Goal: Information Seeking & Learning: Learn about a topic

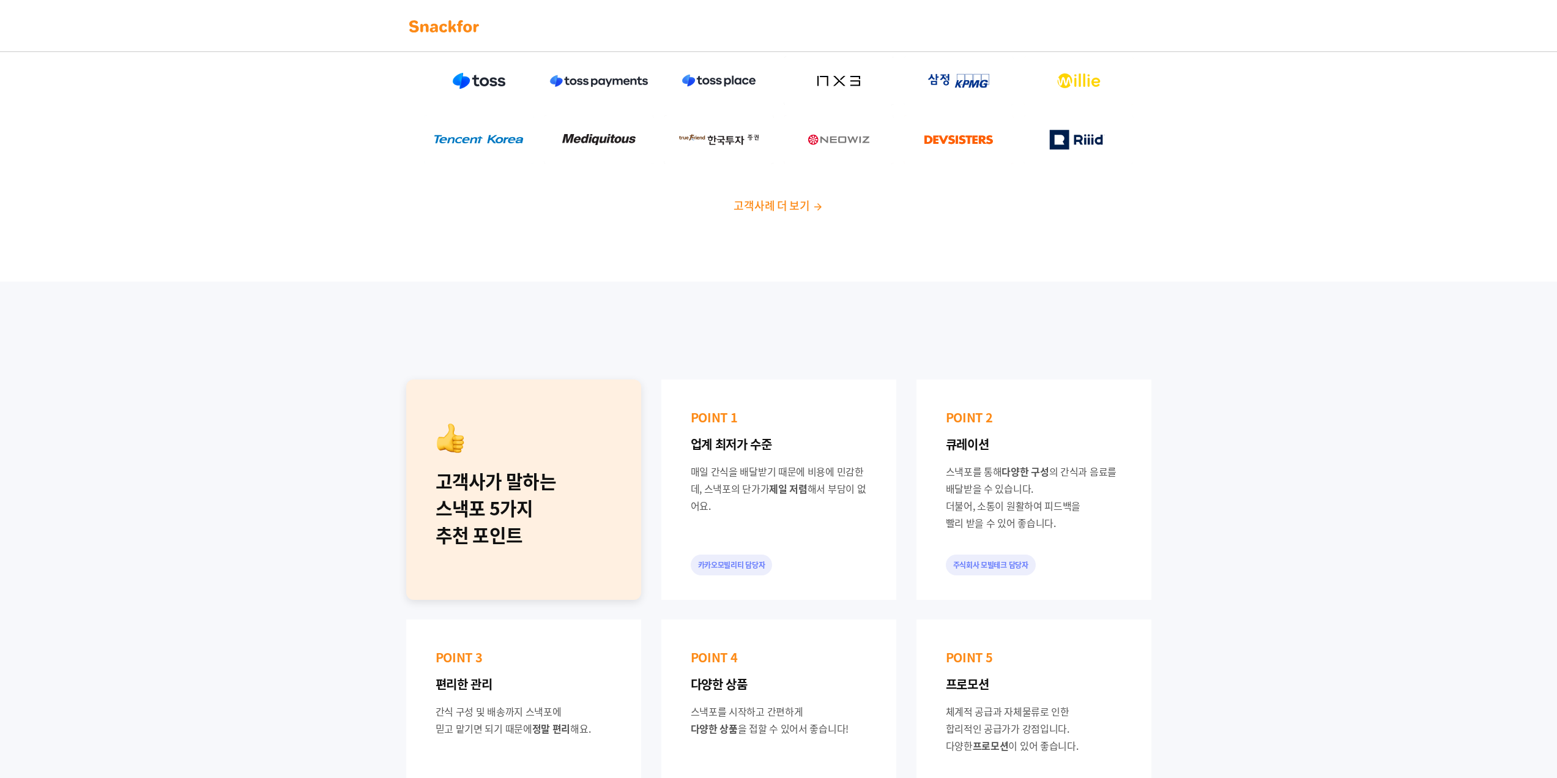
scroll to position [306, 0]
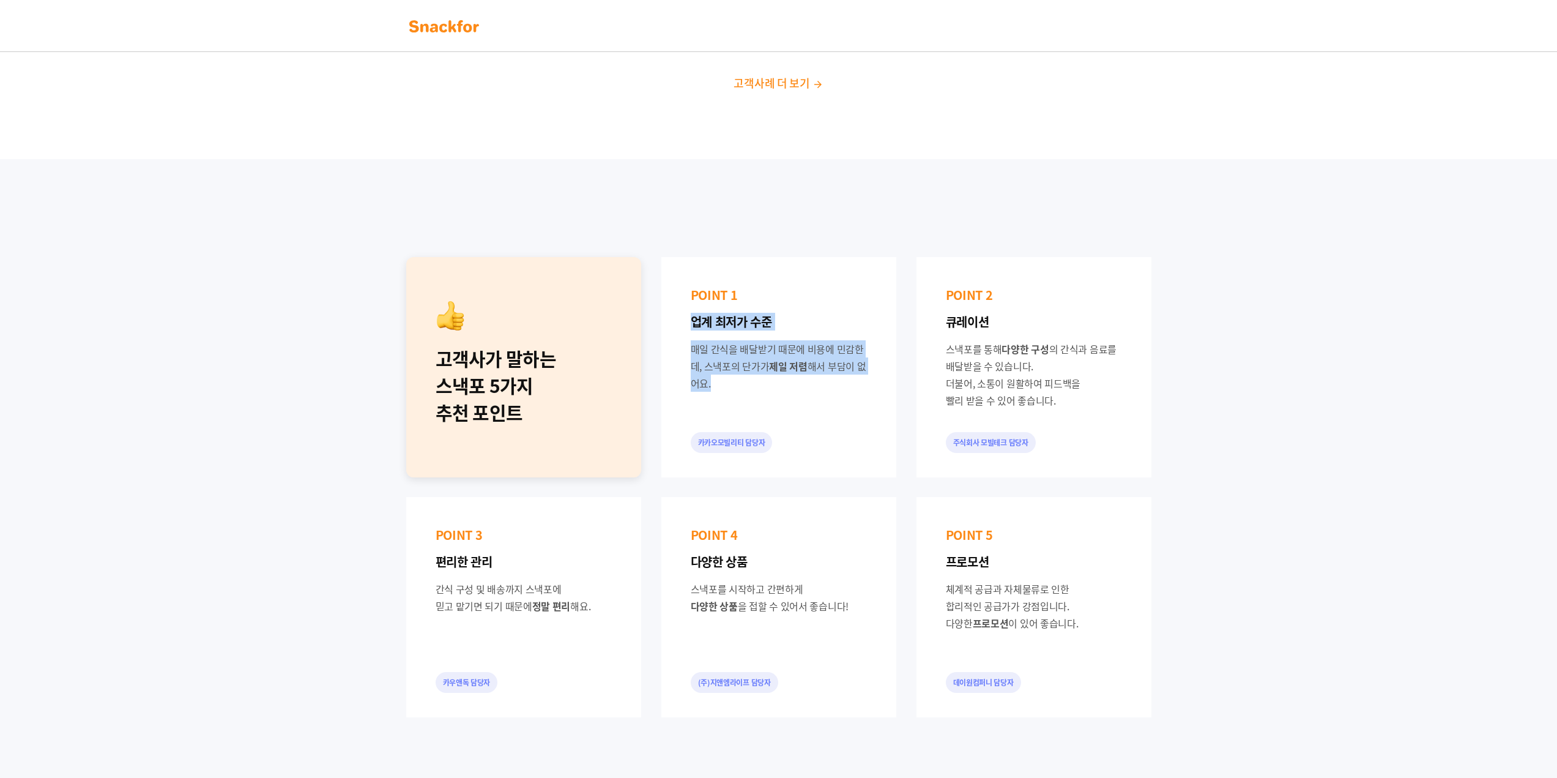
drag, startPoint x: 690, startPoint y: 328, endPoint x: 1029, endPoint y: 389, distance: 344.5
click at [871, 449] on div "POINT 1 업계 최저가 수준 매일 간식을 배달받기 때문에 비용에 민감한데, 스낵포의 단가가 제일 저렴 해서 부담이 없어요. 카카오모빌리티 …" at bounding box center [779, 367] width 235 height 220
click at [1058, 372] on div "스낵포를 통해 다양한 구성 의 간식과 음료를 배달받을 수 있습니다. 더불어, 소통이 원활하여 피드백을 빨리 받을 수 있어 좋습니다." at bounding box center [1034, 374] width 176 height 69
drag, startPoint x: 1066, startPoint y: 399, endPoint x: 966, endPoint y: 332, distance: 120.0
click at [966, 332] on div "POINT 2 큐레이션 스낵포를 통해 다양한 구성 의 간식과 음료를 배달받을 수 있습니다. 더불어, 소통이 원활하여 피드백을 빨리 받을 수 있…" at bounding box center [1034, 367] width 235 height 220
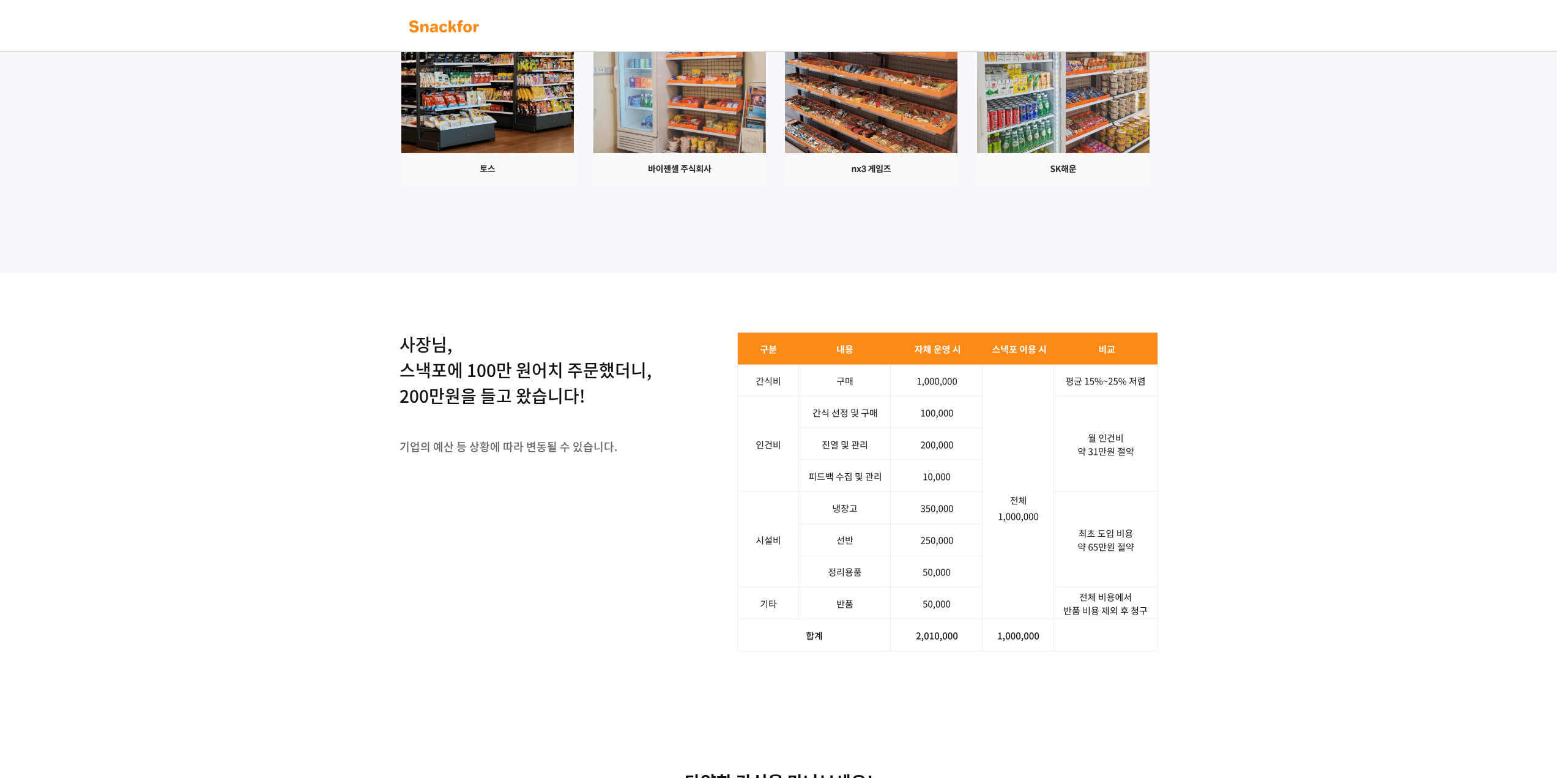
scroll to position [1408, 0]
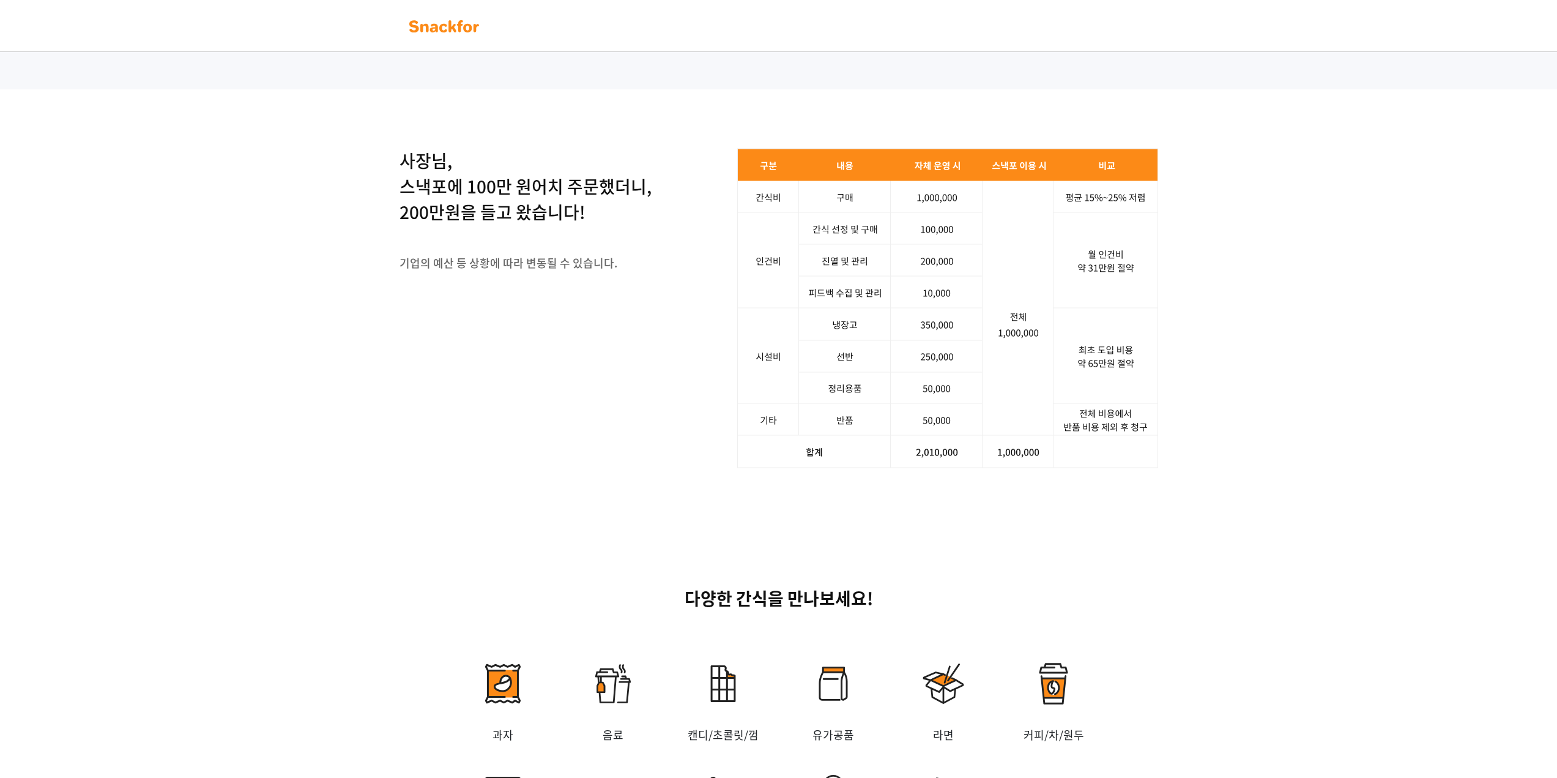
click at [944, 371] on img at bounding box center [947, 308] width 421 height 320
click at [1064, 368] on img at bounding box center [947, 308] width 421 height 320
drag, startPoint x: 413, startPoint y: 340, endPoint x: 599, endPoint y: 365, distance: 187.8
click at [599, 225] on p "사장님, 스낵포에 100만 원어치 주문했더니, 200만원을 들고 왔습니다!" at bounding box center [526, 186] width 252 height 77
click at [493, 300] on div "사장님, 스낵포에 100만 원어치 주문했더니, 200만원을 들고 왔습니다! 기업의 예산 등 상황에 따라 변동될 수 있습니다." at bounding box center [526, 224] width 252 height 152
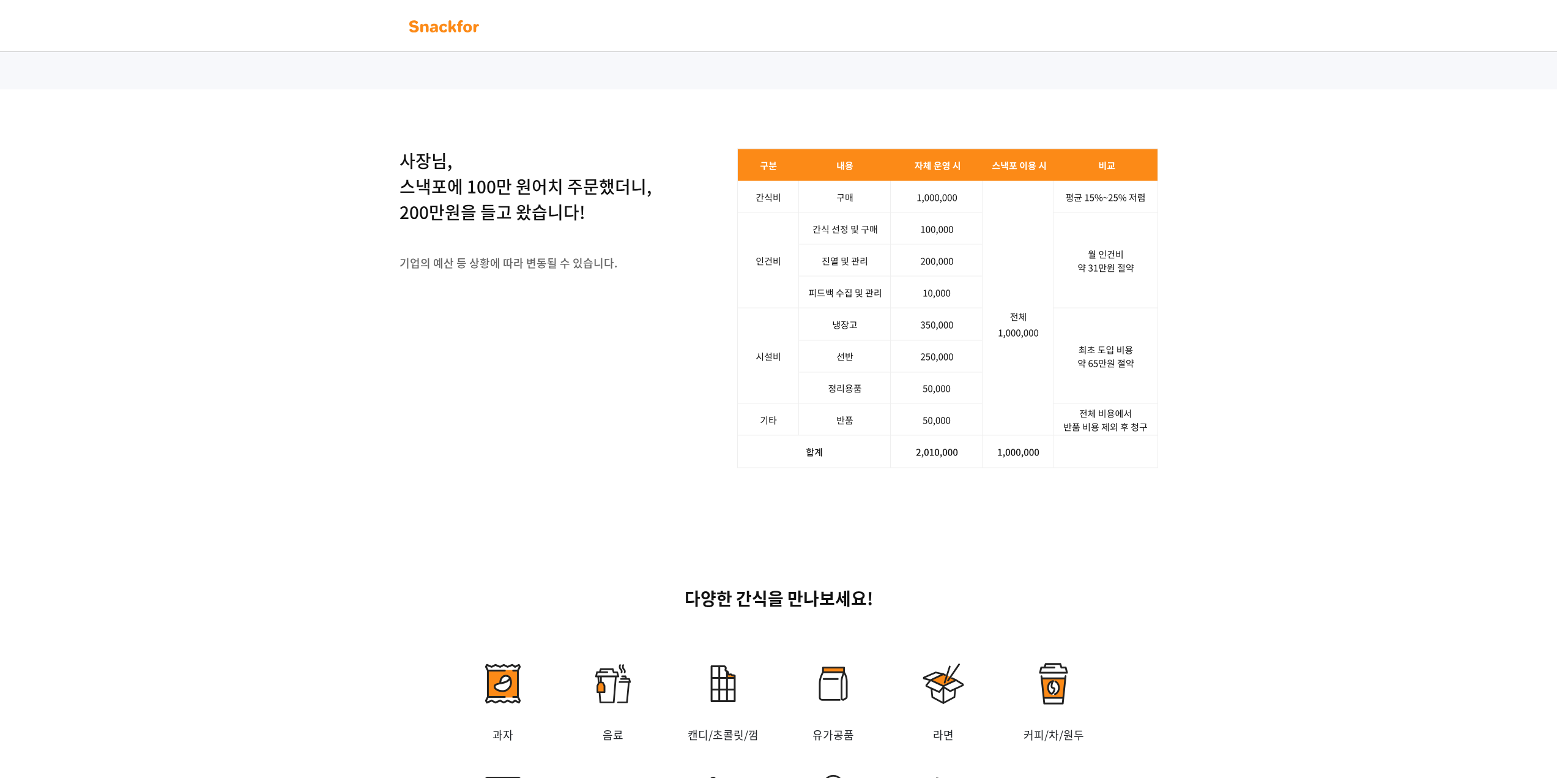
click at [931, 408] on img at bounding box center [947, 308] width 421 height 320
click at [946, 442] on img at bounding box center [947, 308] width 421 height 320
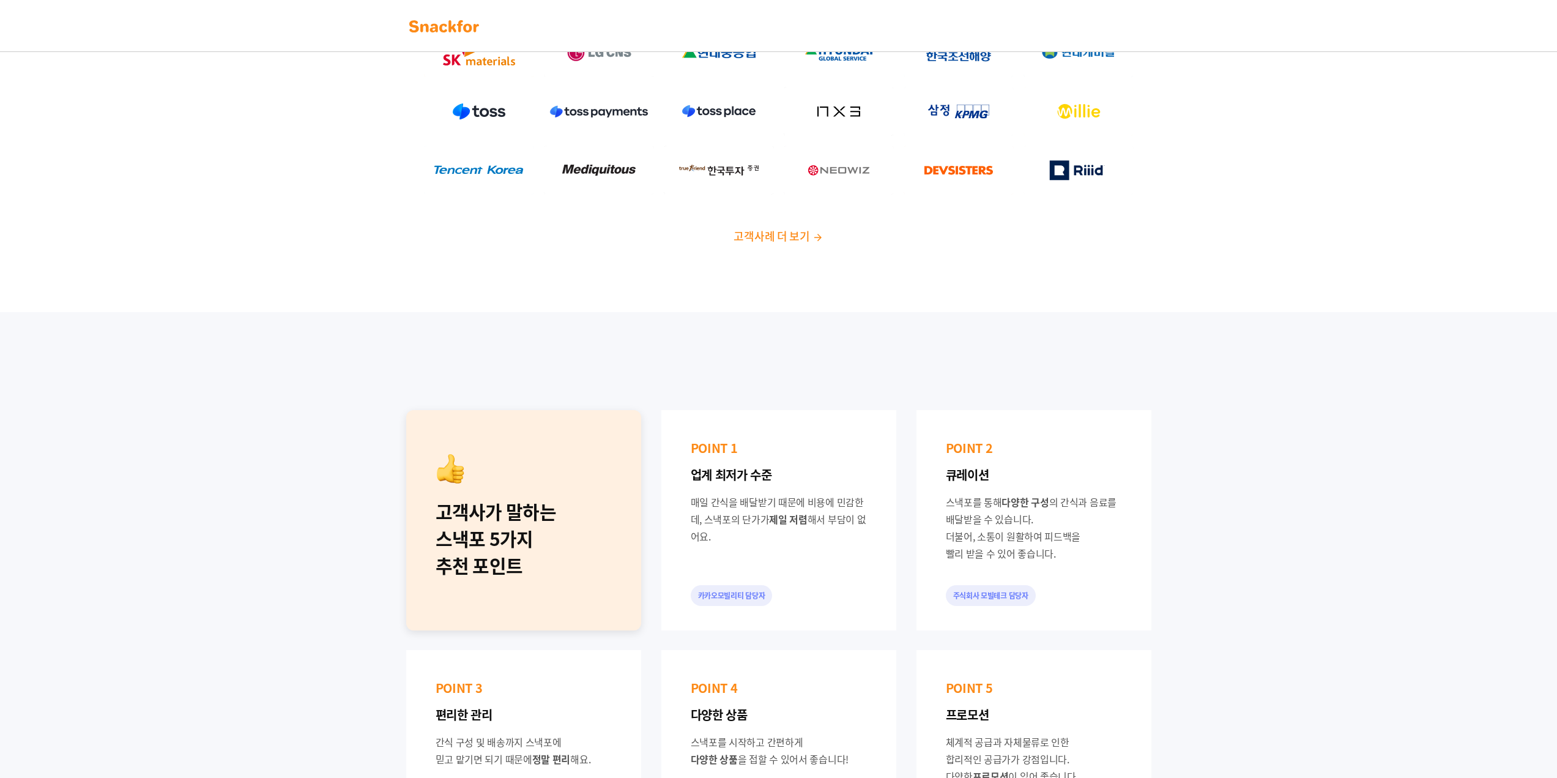
scroll to position [0, 0]
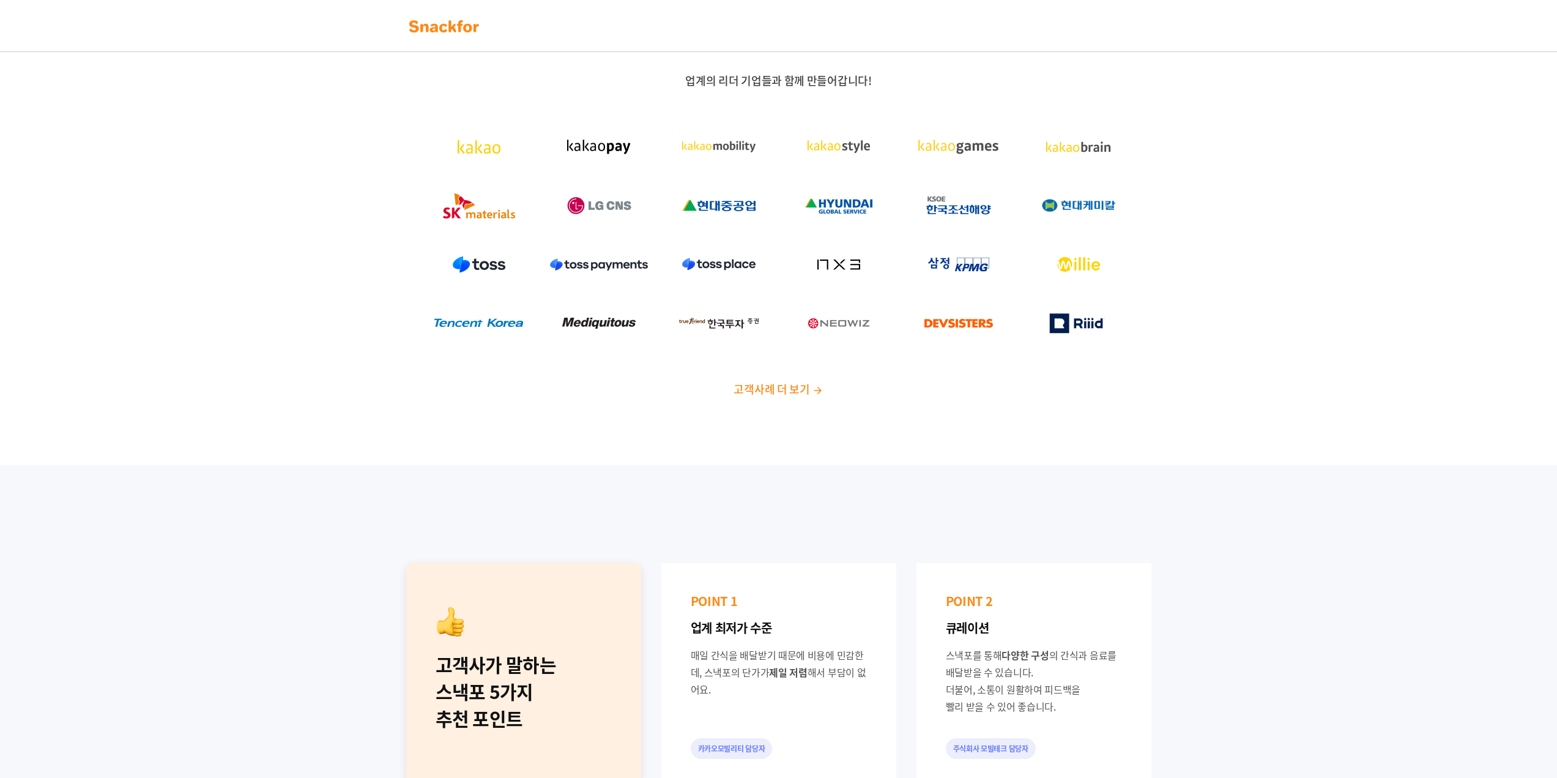
click at [454, 18] on img at bounding box center [444, 27] width 77 height 20
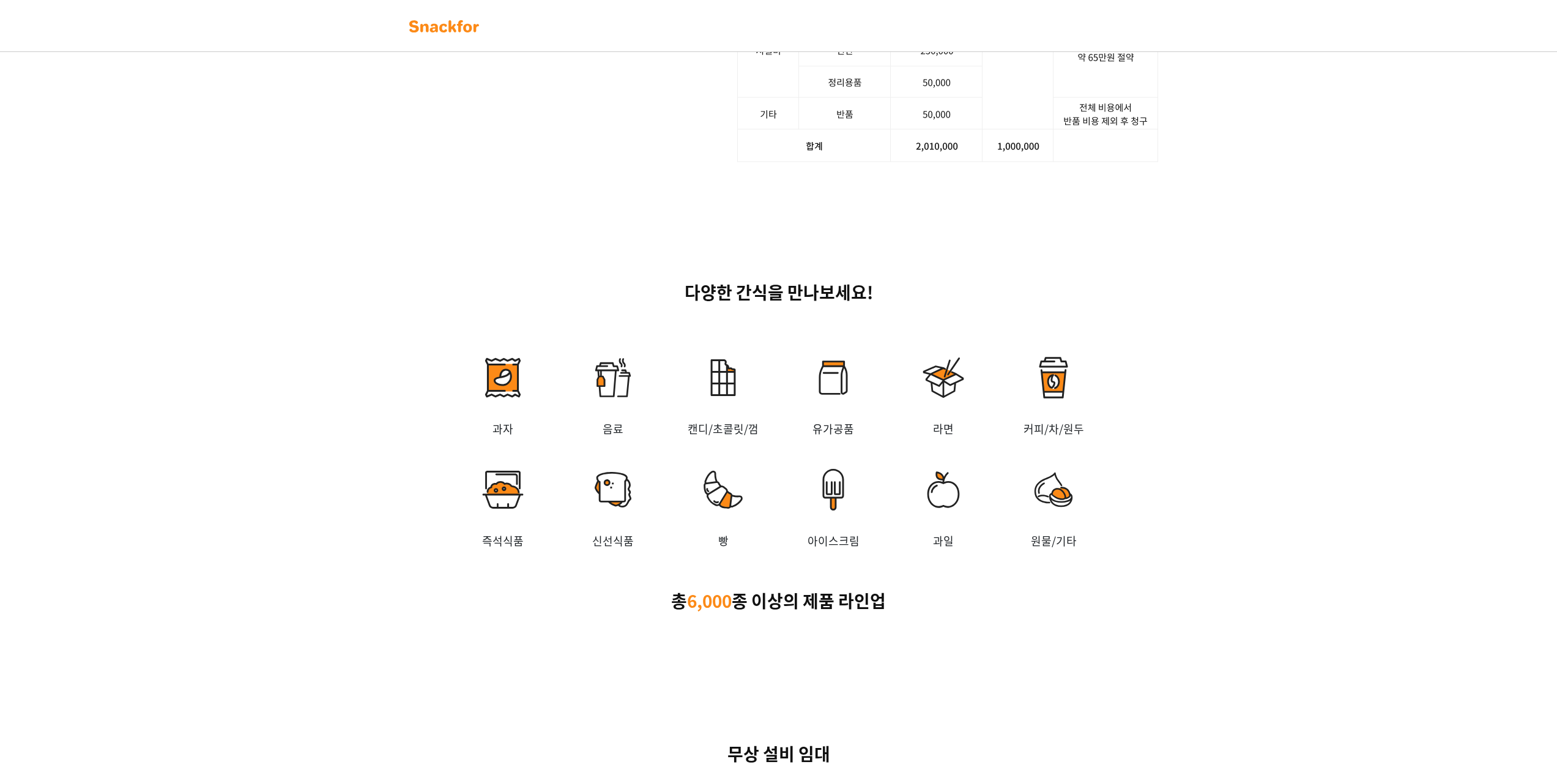
scroll to position [2081, 0]
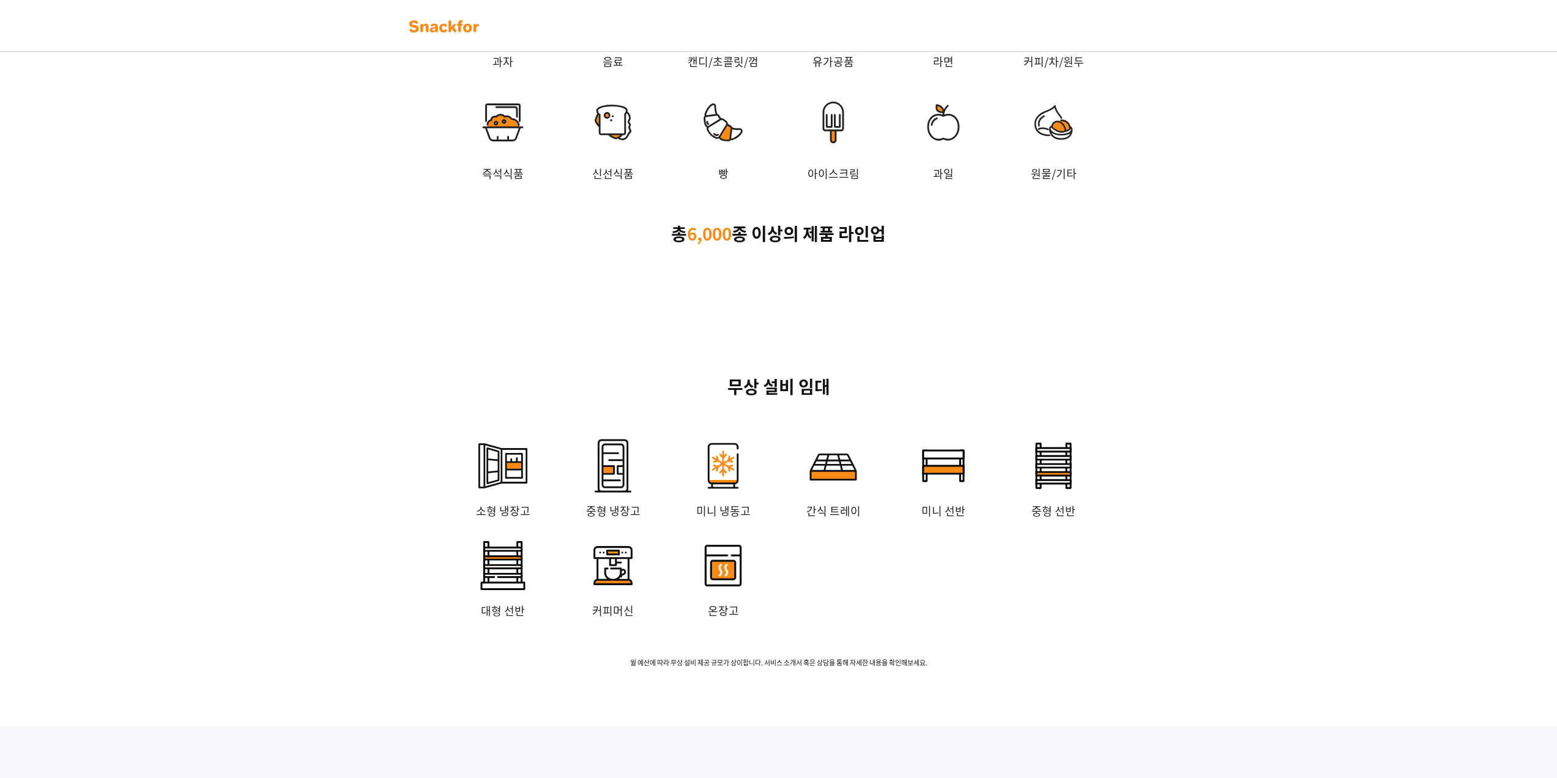
click at [733, 165] on img at bounding box center [723, 123] width 110 height 86
click at [589, 53] on img at bounding box center [613, 11] width 110 height 86
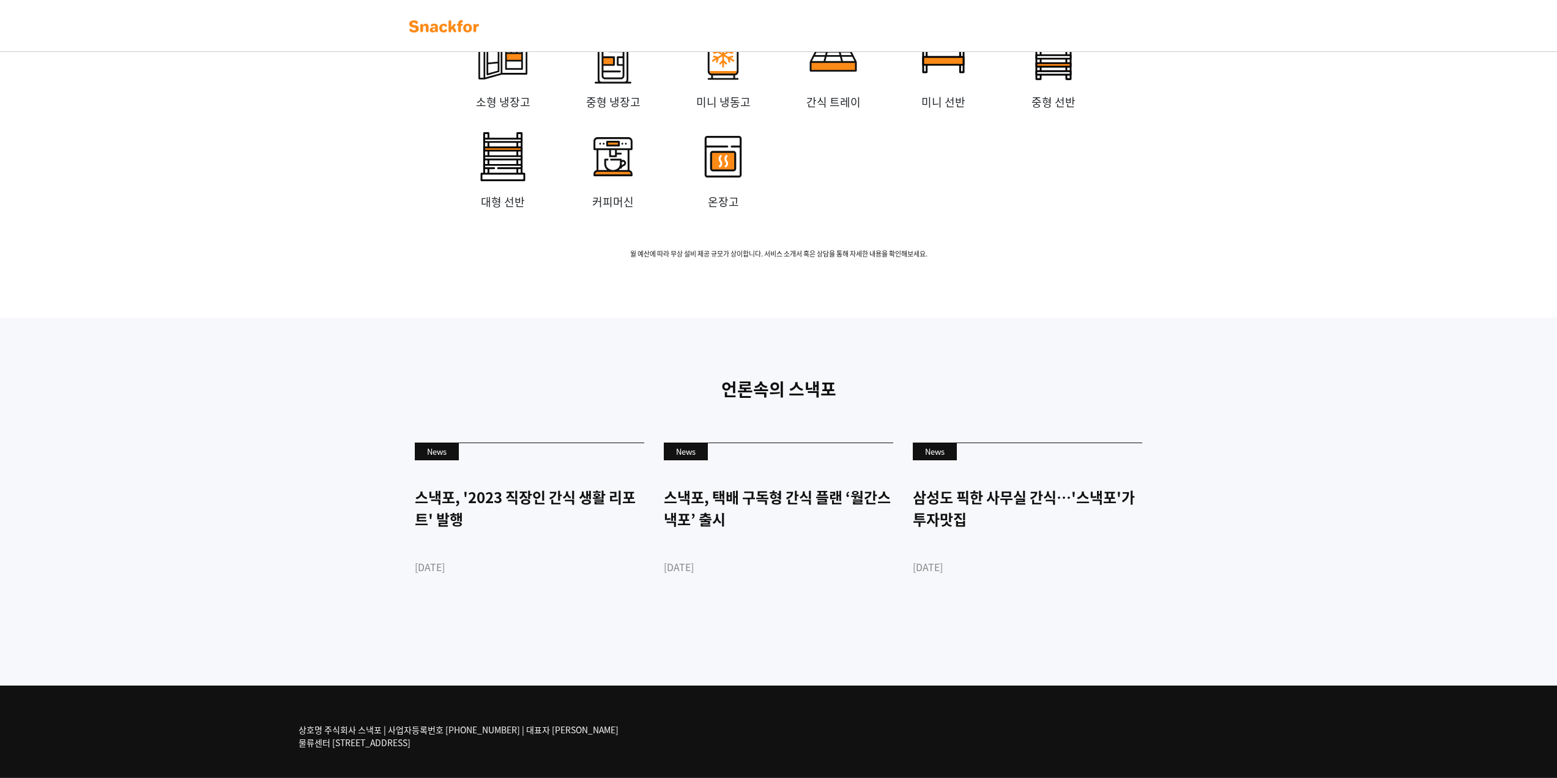
scroll to position [2662, 0]
click at [518, 506] on div "스낵포, '2023 직장인 간식 생활 리포트' 발행" at bounding box center [529, 508] width 229 height 44
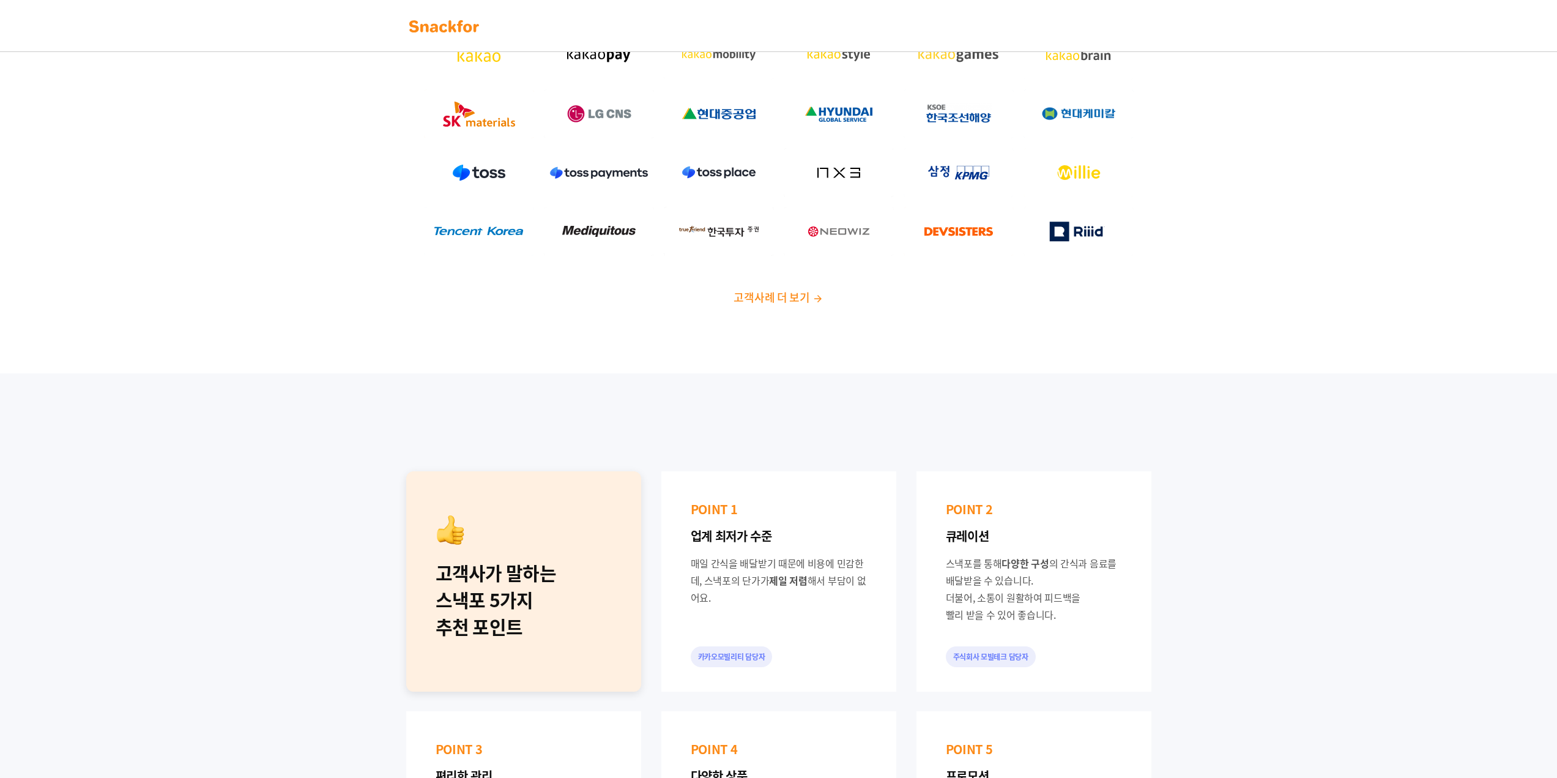
scroll to position [0, 0]
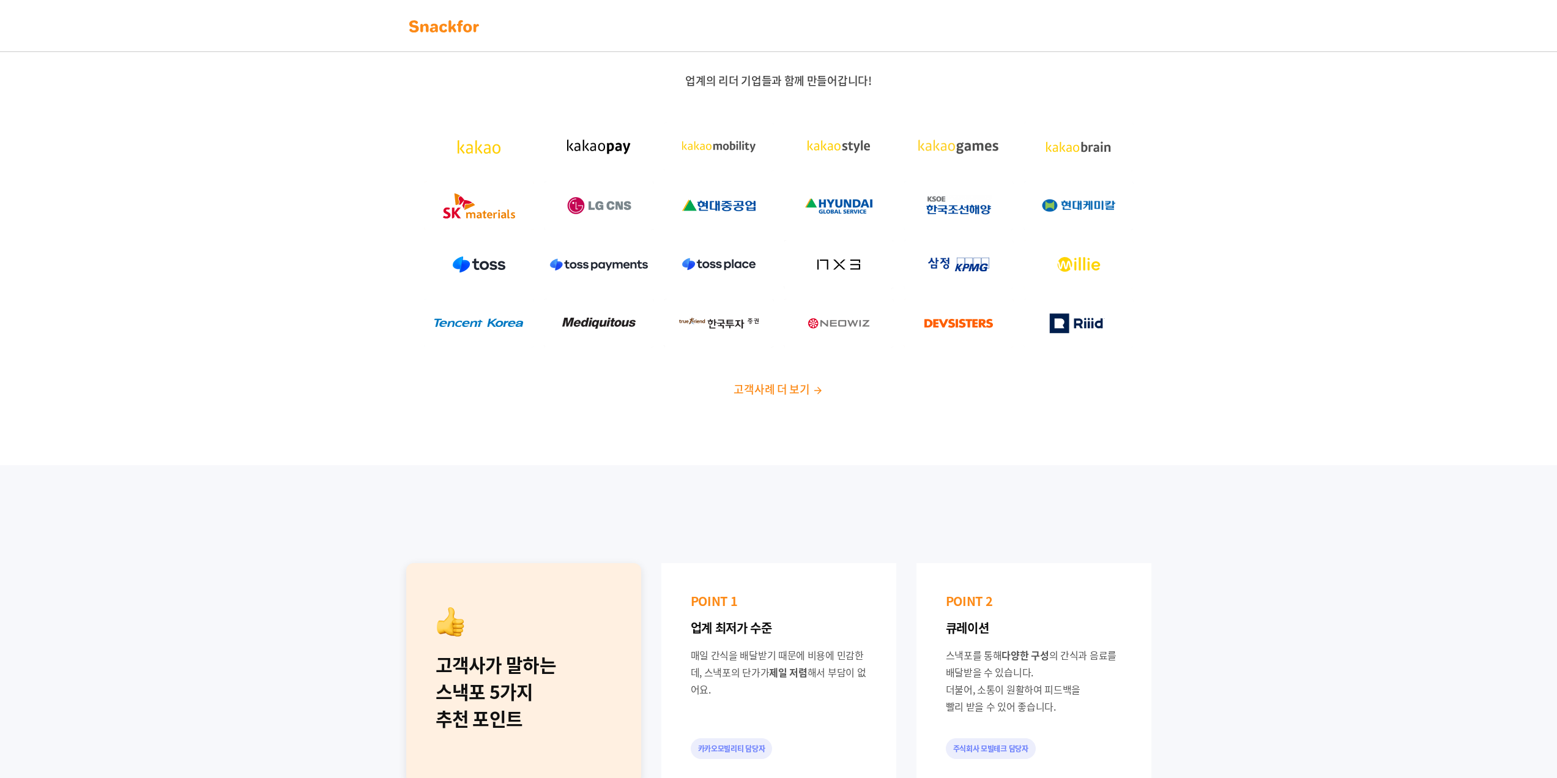
click at [769, 387] on span "고객사례 더 보기" at bounding box center [772, 389] width 76 height 17
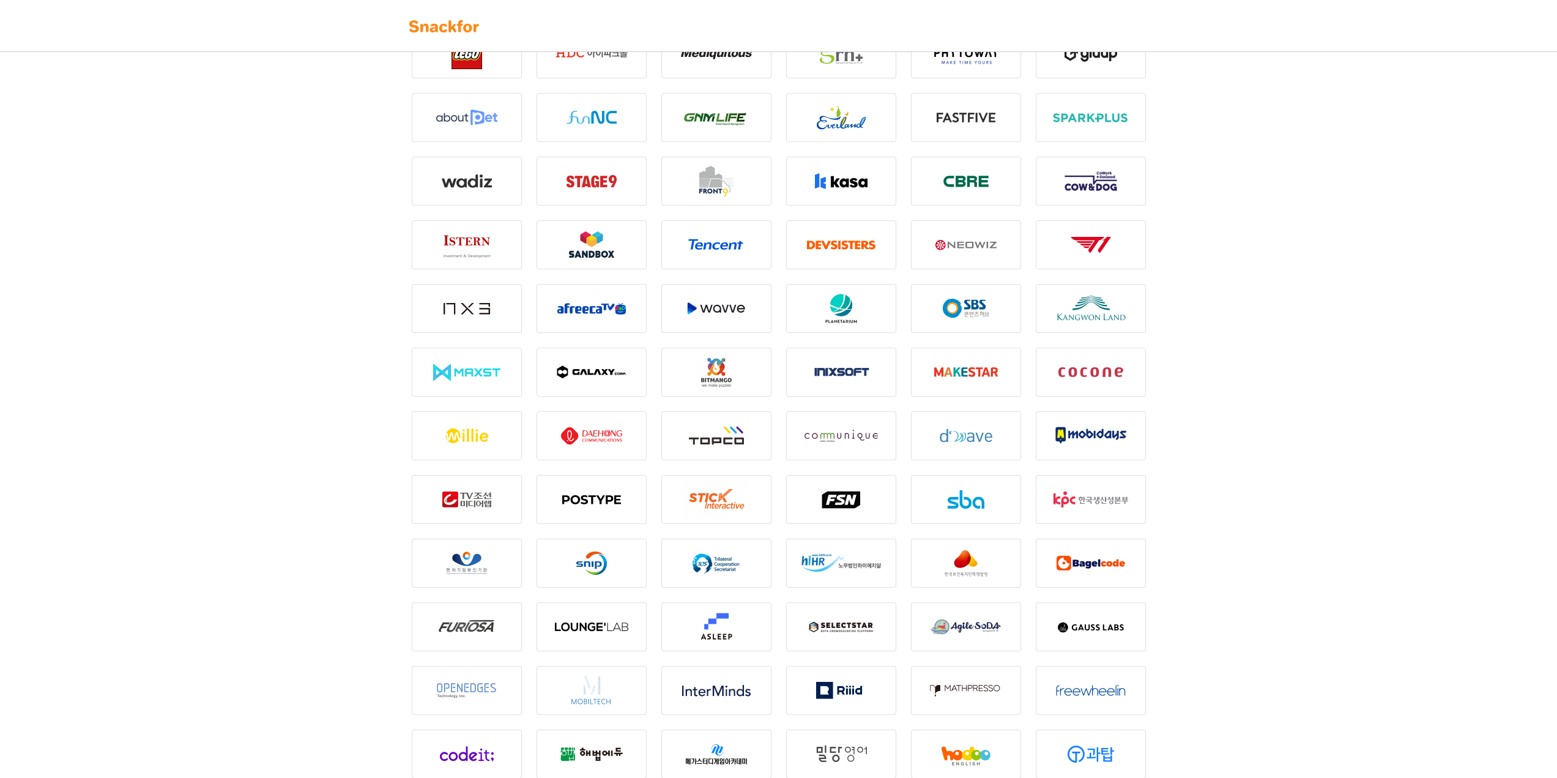
scroll to position [1338, 0]
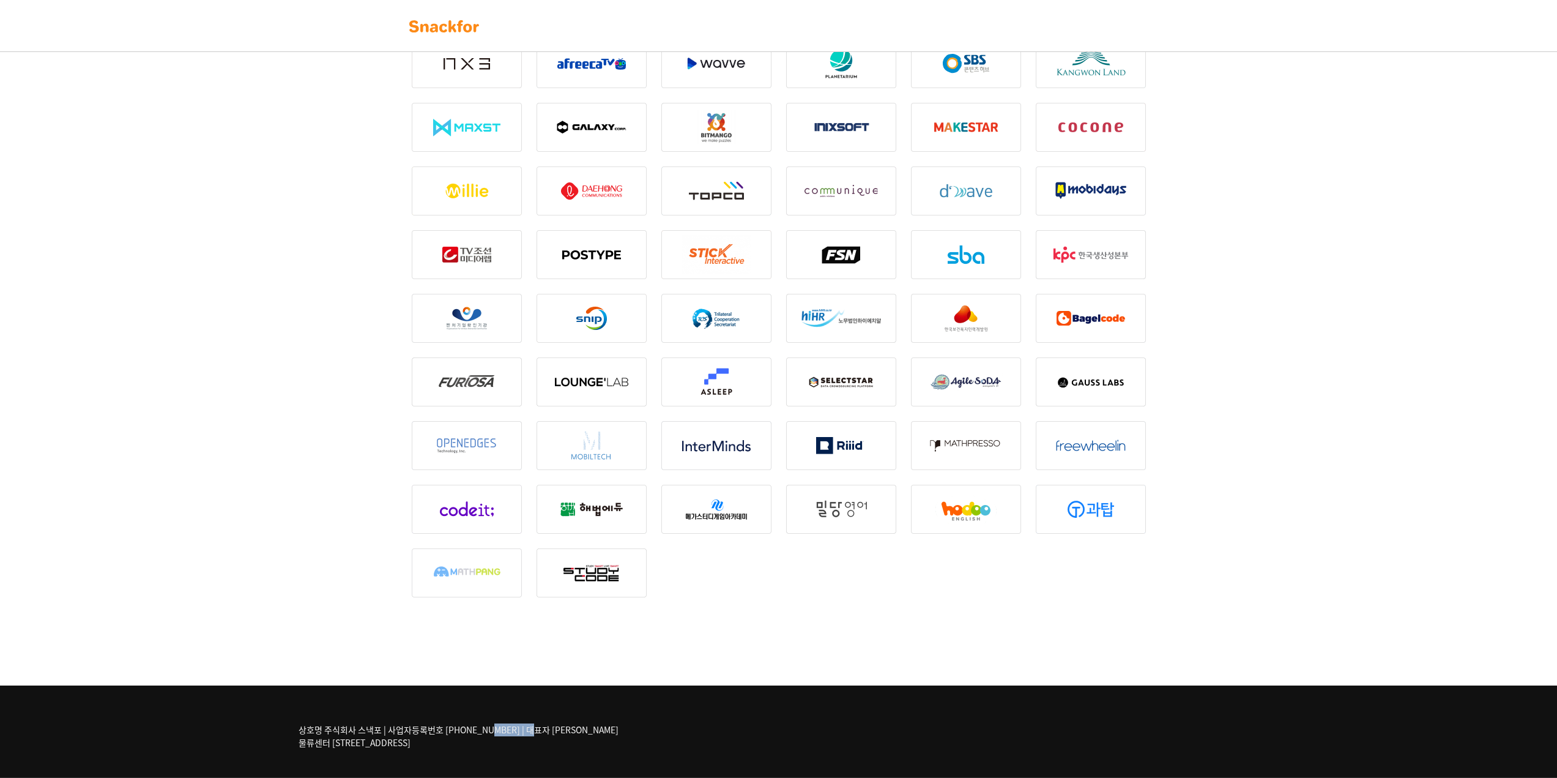
drag, startPoint x: 380, startPoint y: 730, endPoint x: 319, endPoint y: 720, distance: 62.0
click at [319, 720] on div "상호명 주식회사 스낵포 | 사업자등록번호 752-87-00835 | 대표자 이웅희 물류센터 경기도 광주시 추자동 303" at bounding box center [473, 736] width 349 height 45
copy p "주식회사 스낵포"
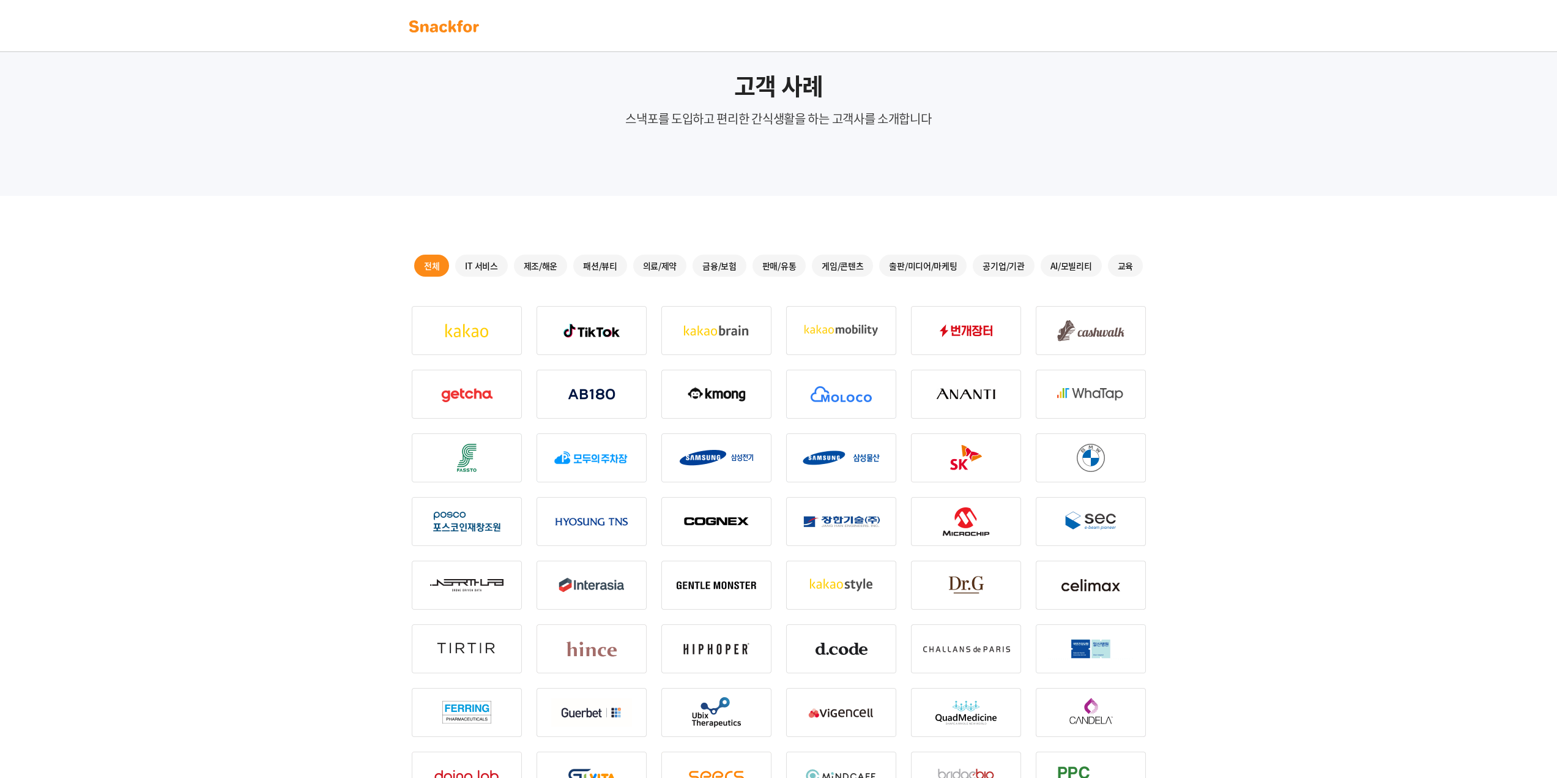
scroll to position [0, 0]
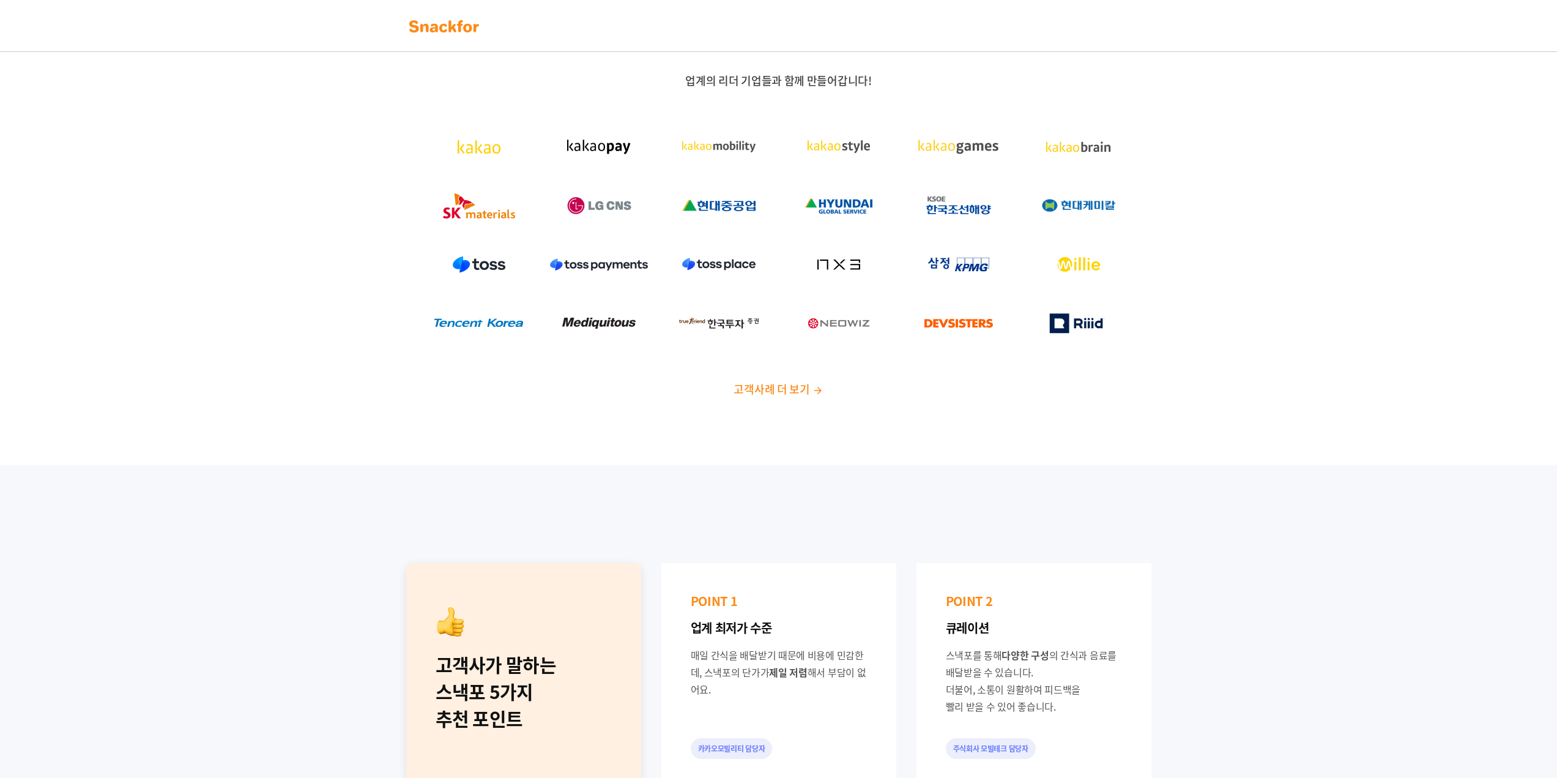
click at [458, 29] on img at bounding box center [444, 27] width 77 height 20
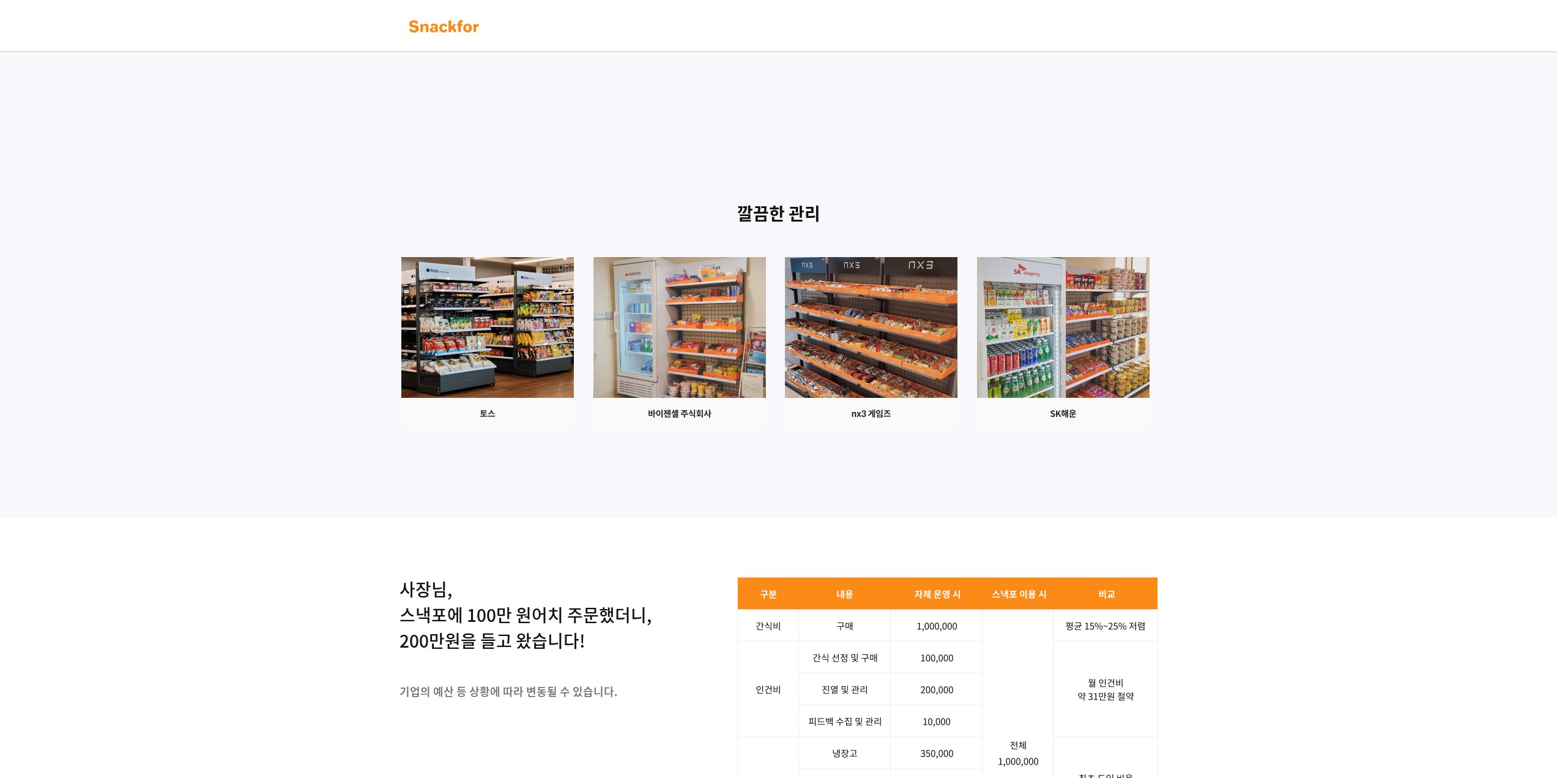
scroll to position [1285, 0]
